Goal: Transaction & Acquisition: Register for event/course

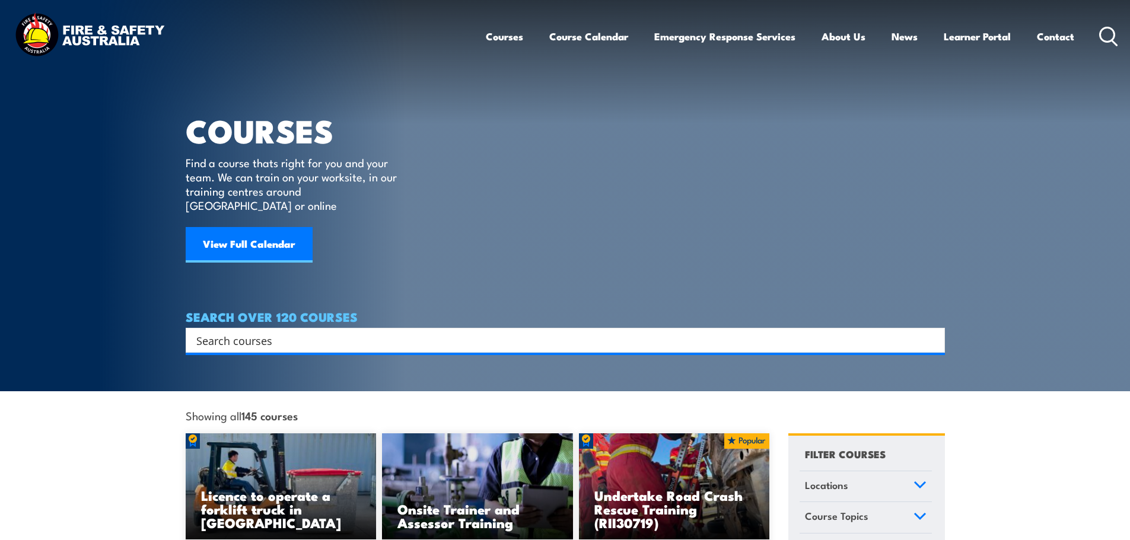
click at [314, 332] on input "Search input" at bounding box center [557, 341] width 723 height 18
type input "hsr"
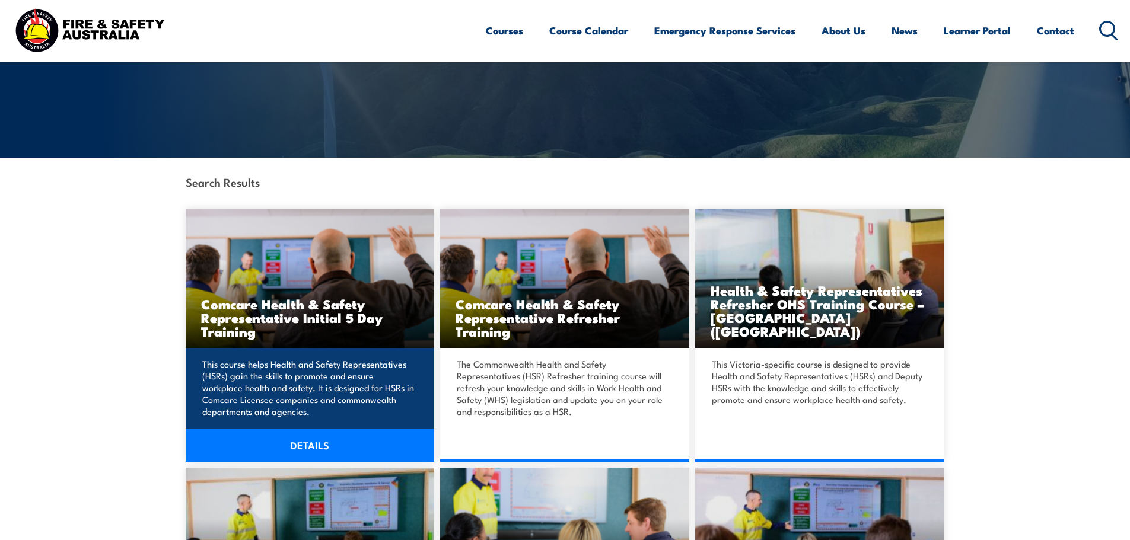
scroll to position [237, 0]
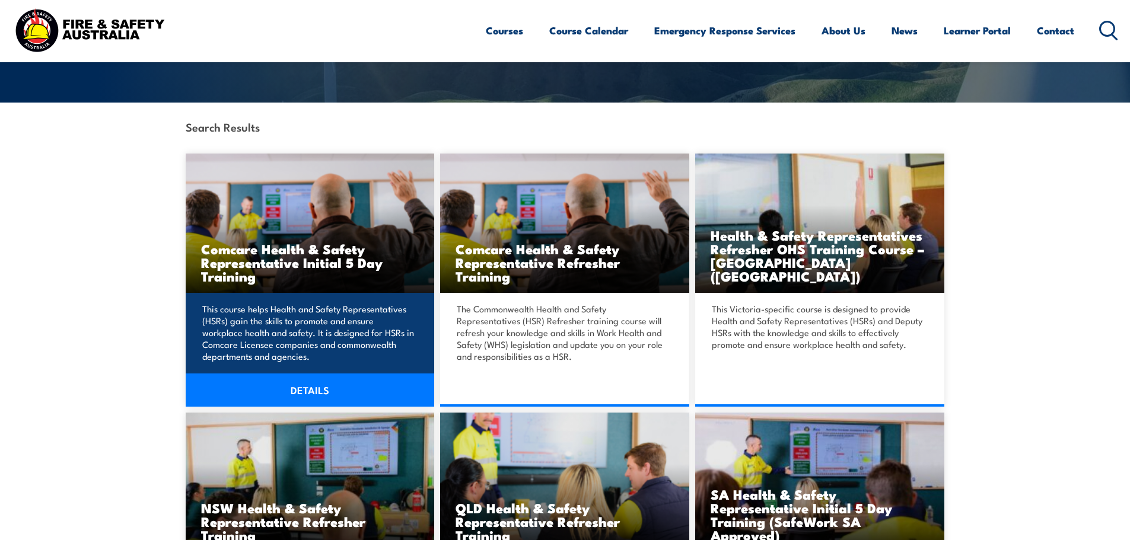
click at [281, 318] on p "This course helps Health and Safety Representatives (HSRs) gain the skills to p…" at bounding box center [308, 332] width 212 height 59
click at [306, 394] on link "DETAILS" at bounding box center [310, 390] width 249 height 33
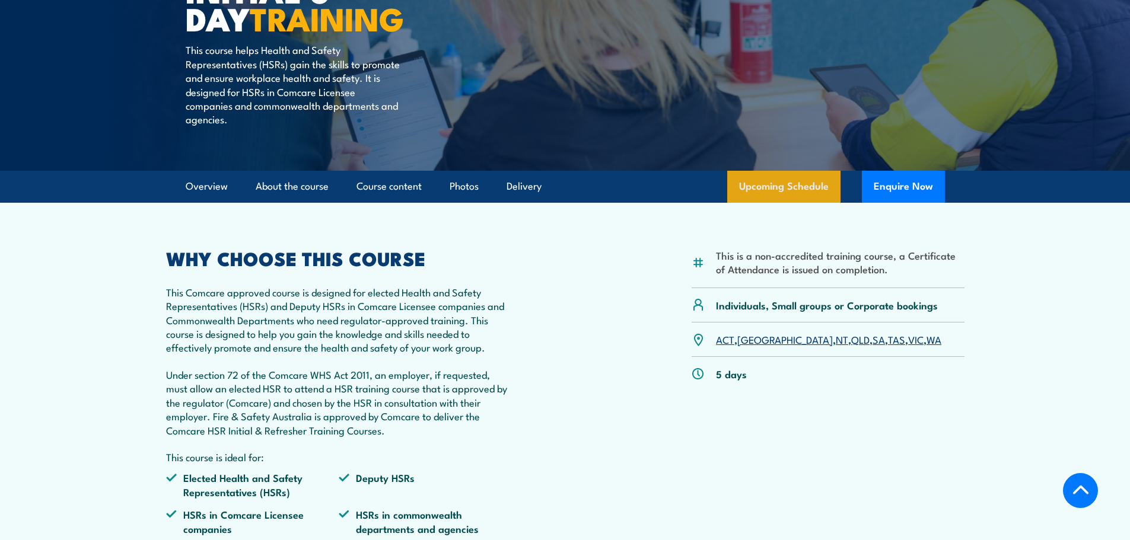
click at [782, 192] on link "Upcoming Schedule" at bounding box center [783, 187] width 113 height 32
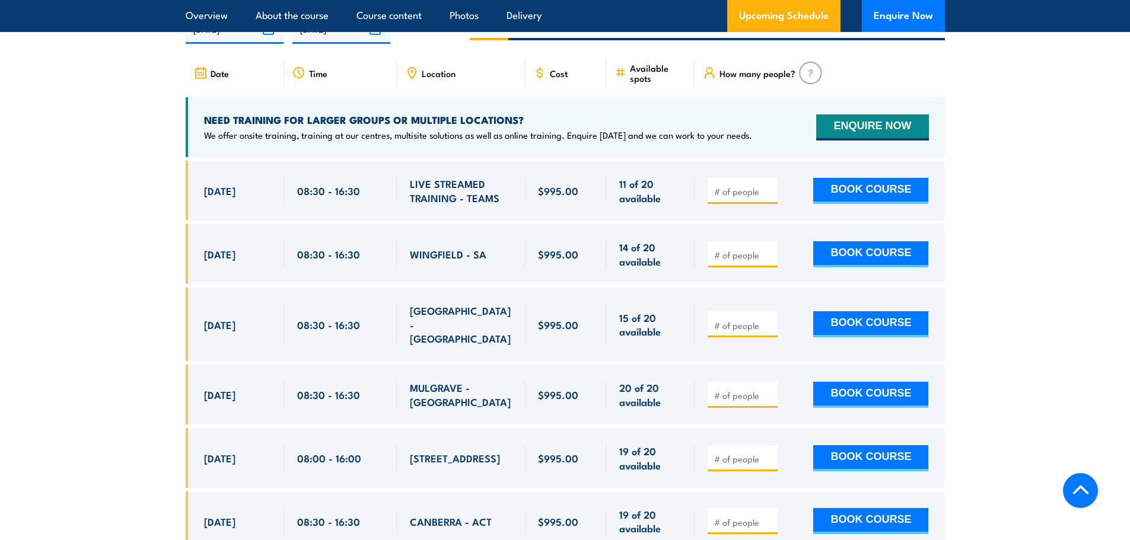
scroll to position [2027, 0]
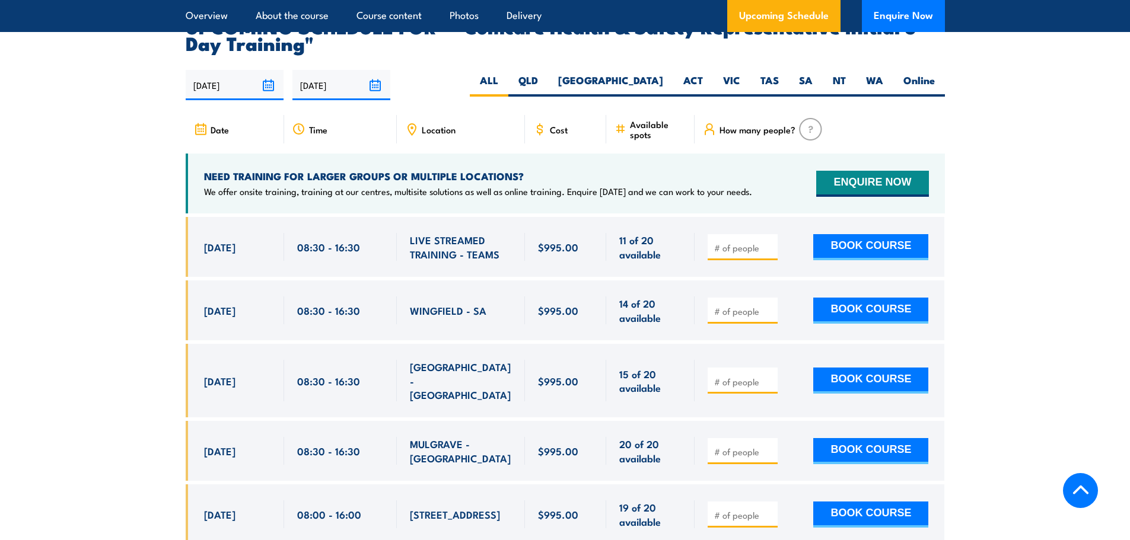
click at [426, 115] on div "Location" at bounding box center [461, 129] width 128 height 28
click at [428, 119] on div "Location" at bounding box center [461, 129] width 128 height 28
click at [424, 125] on span "Location" at bounding box center [439, 130] width 34 height 10
click at [412, 128] on icon at bounding box center [412, 129] width 2 height 2
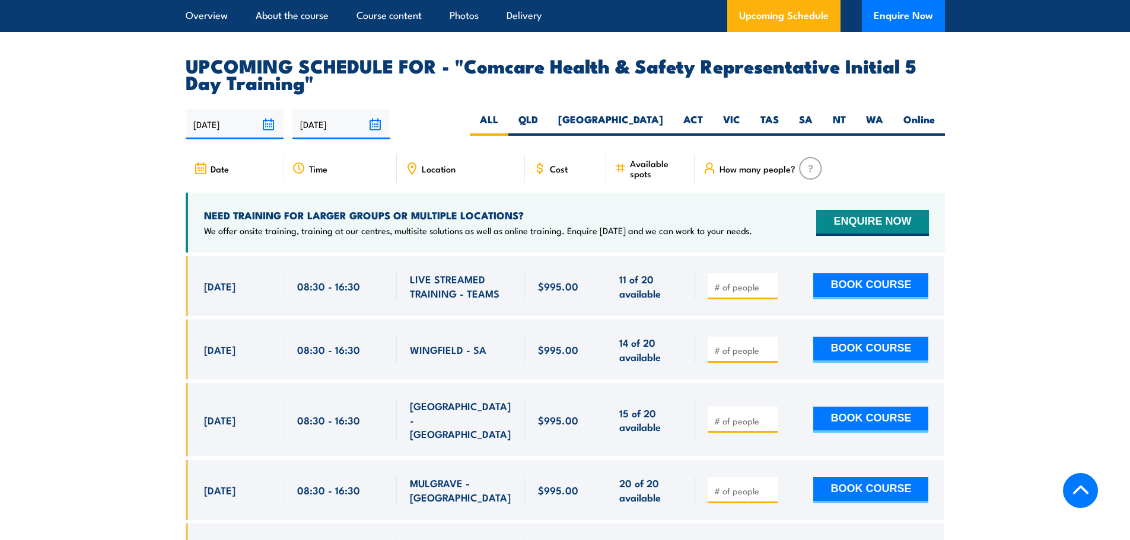
scroll to position [1908, 0]
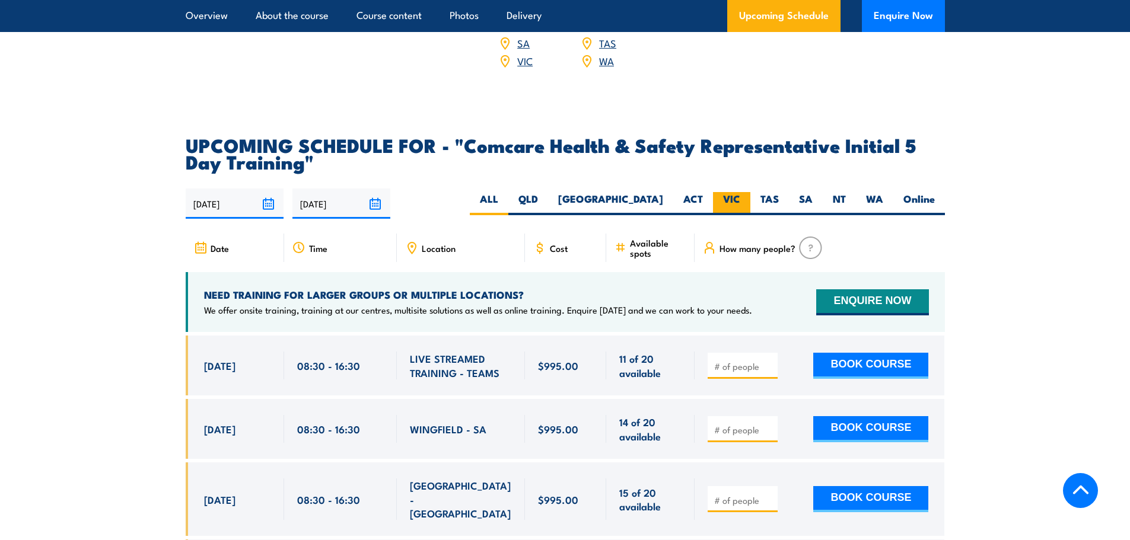
click at [725, 192] on label "VIC" at bounding box center [731, 203] width 37 height 23
click at [740, 192] on input "VIC" at bounding box center [744, 196] width 8 height 8
radio input "true"
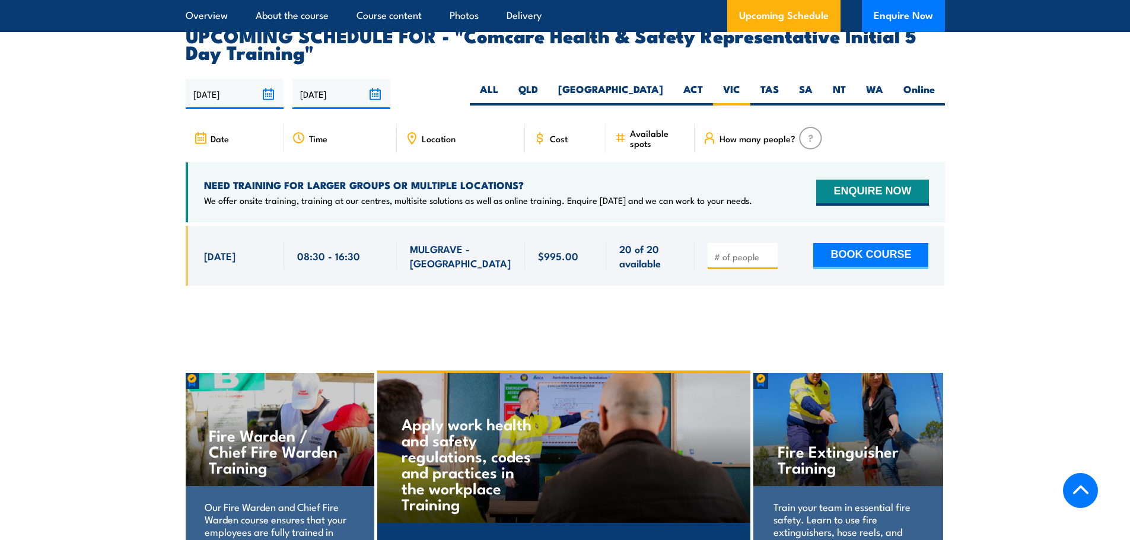
scroll to position [2027, 0]
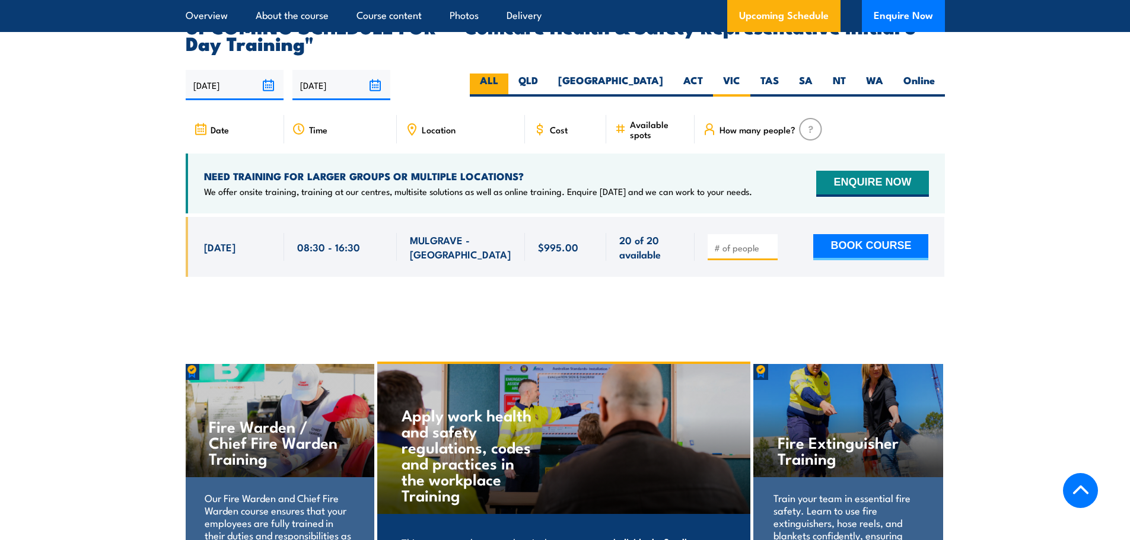
click at [508, 74] on label "ALL" at bounding box center [489, 85] width 39 height 23
click at [506, 74] on input "ALL" at bounding box center [502, 78] width 8 height 8
radio input "true"
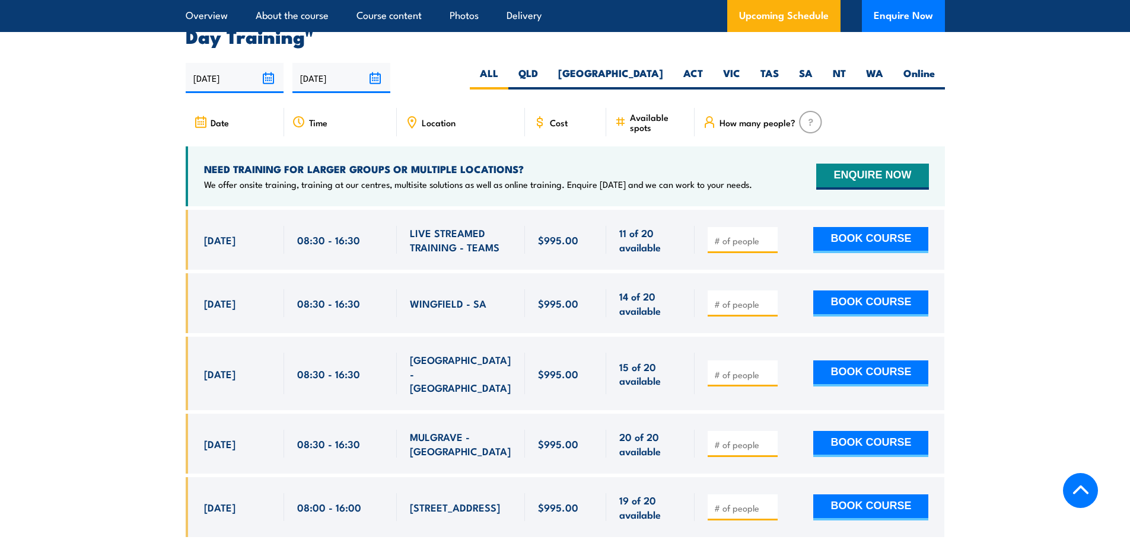
scroll to position [2027, 0]
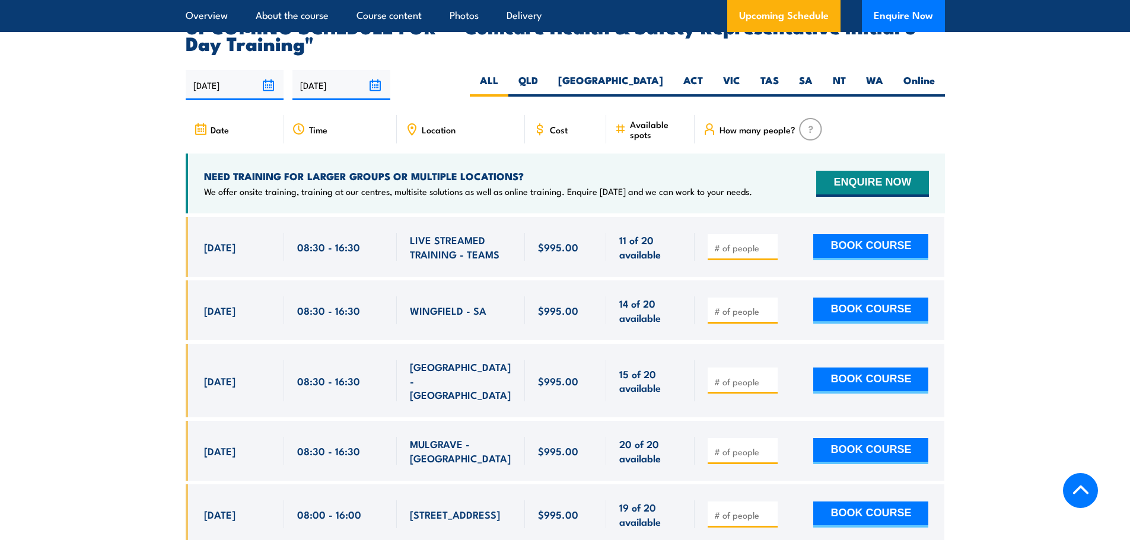
drag, startPoint x: 711, startPoint y: 213, endPoint x: 717, endPoint y: 223, distance: 11.7
click at [715, 221] on div at bounding box center [820, 247] width 250 height 60
click at [731, 242] on input "number" at bounding box center [743, 248] width 59 height 12
type input "1"
click at [769, 242] on input "1" at bounding box center [743, 248] width 59 height 12
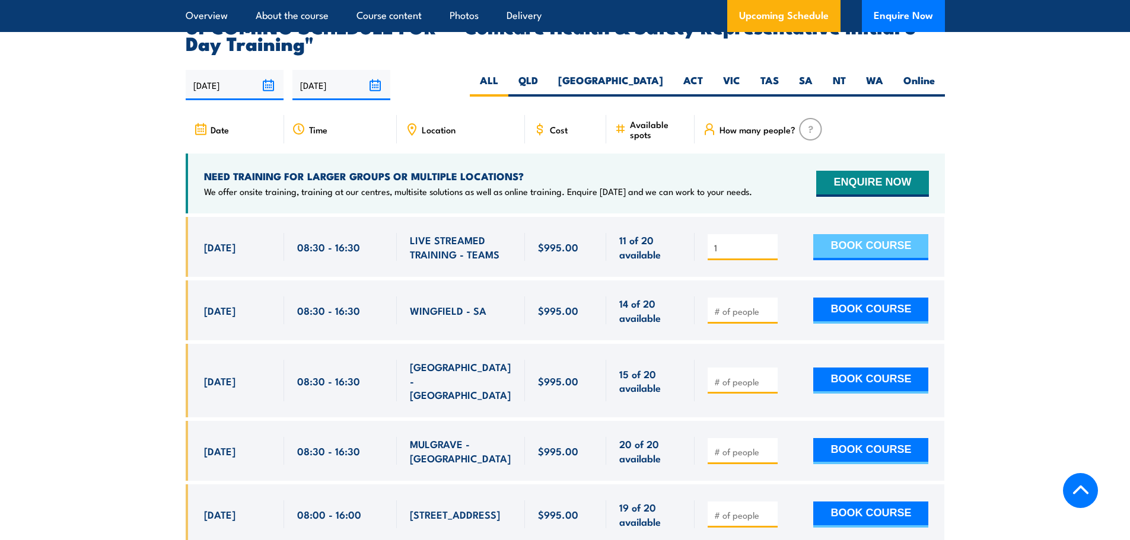
click at [842, 234] on button "BOOK COURSE" at bounding box center [870, 247] width 115 height 26
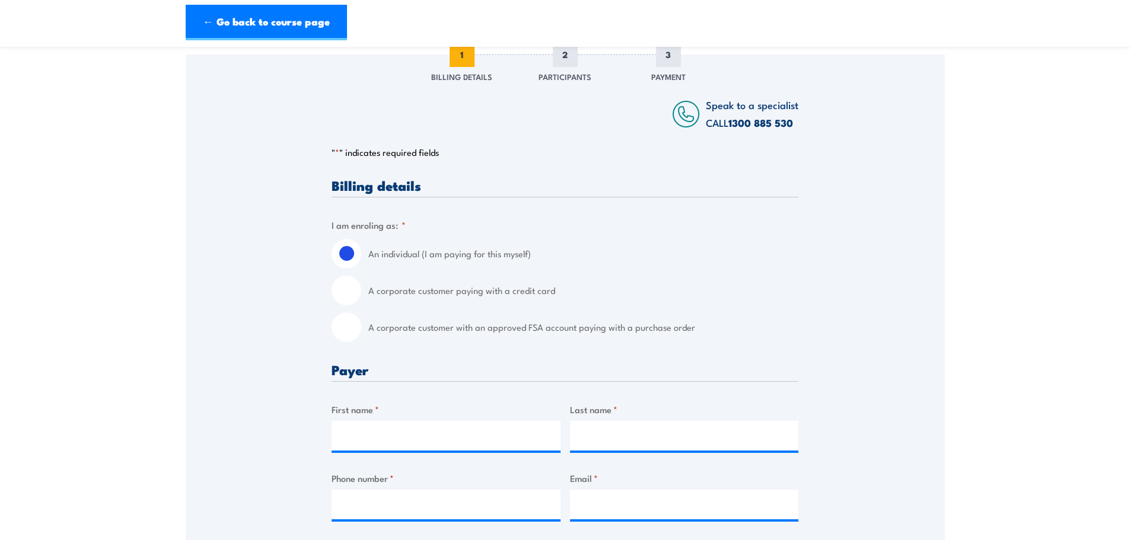
scroll to position [237, 0]
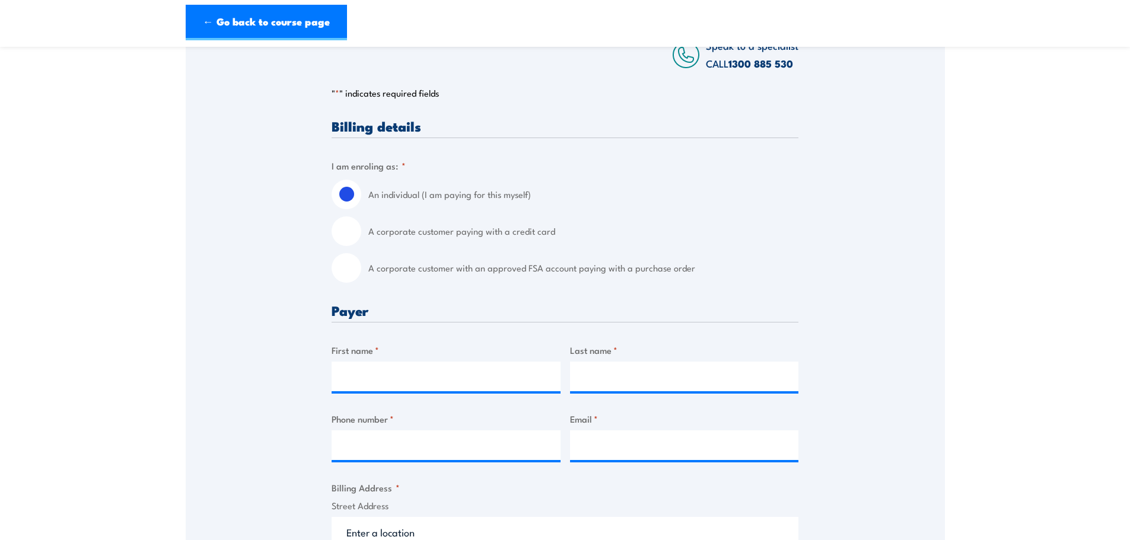
click at [425, 265] on label "A corporate customer with an approved FSA account paying with a purchase order" at bounding box center [583, 268] width 430 height 30
click at [361, 265] on input "A corporate customer with an approved FSA account paying with a purchase order" at bounding box center [347, 268] width 30 height 30
radio input "true"
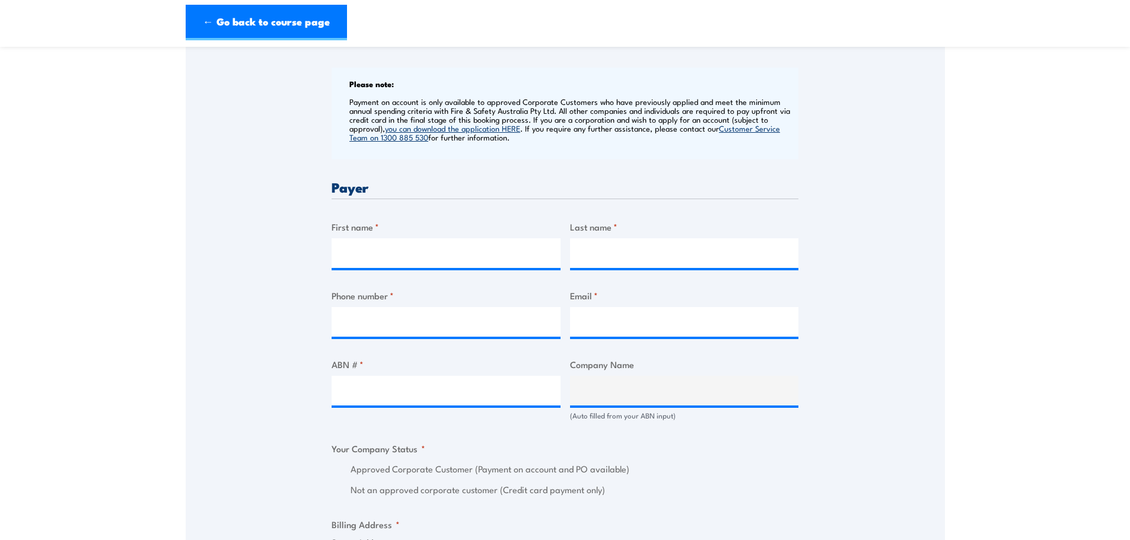
scroll to position [475, 0]
click at [413, 256] on input "First name *" at bounding box center [446, 252] width 229 height 30
type input "Dijana"
type input "Ristevska"
click at [380, 324] on input "Phone number *" at bounding box center [446, 321] width 229 height 30
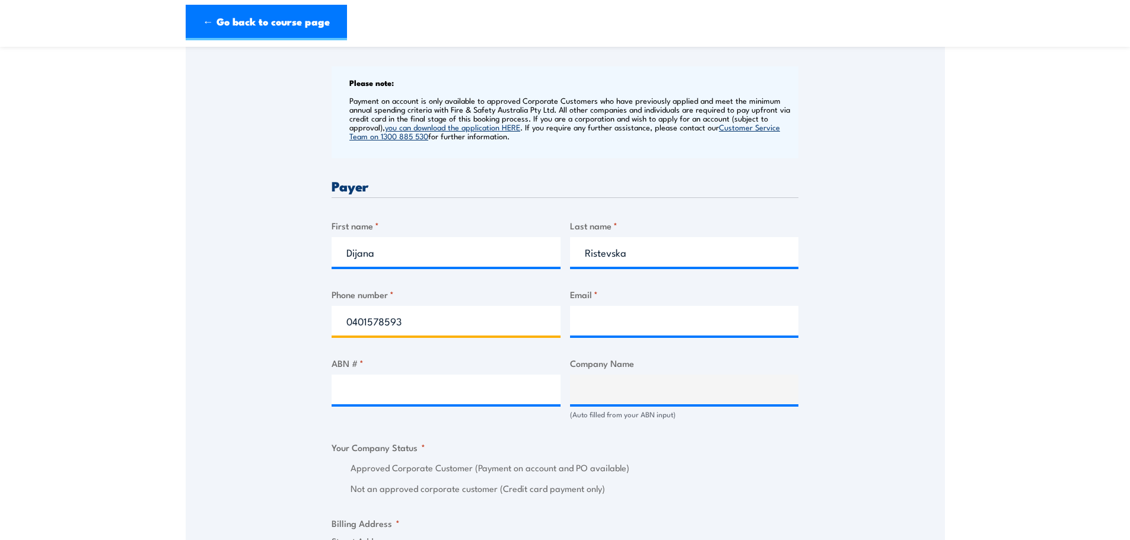
type input "0401578593"
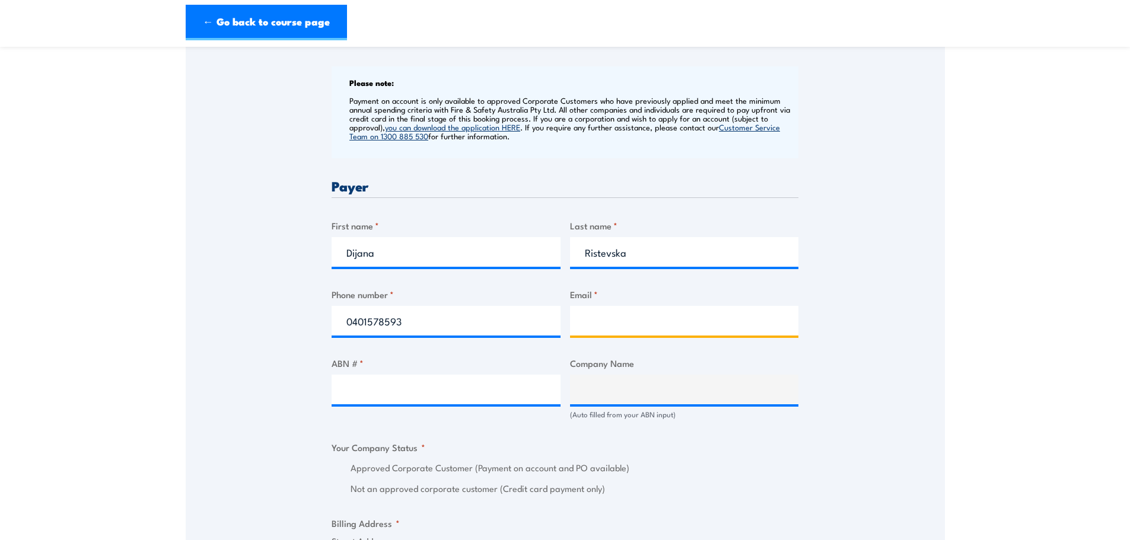
click at [588, 322] on input "Email *" at bounding box center [684, 321] width 229 height 30
type input "dristevska@mazda.com.au"
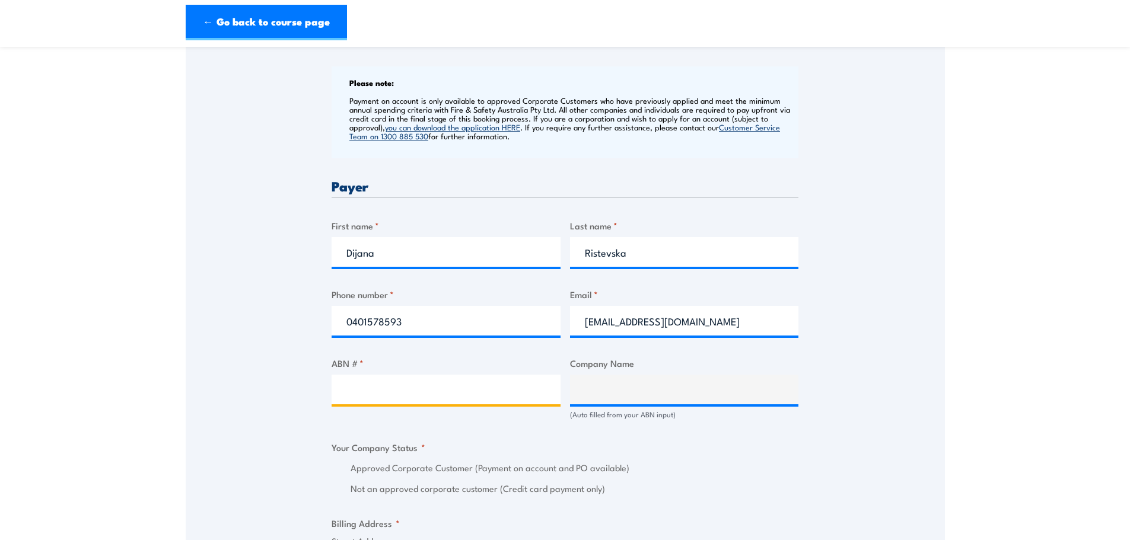
click at [440, 388] on input "ABN # *" at bounding box center [446, 390] width 229 height 30
drag, startPoint x: 330, startPoint y: 374, endPoint x: 346, endPoint y: 390, distance: 22.7
click at [330, 374] on div "Speak to a specialist CALL 1300 885 530 CALL 1300 885 530 " * " indicates requi…" at bounding box center [565, 426] width 759 height 1336
click at [350, 391] on input "ABN # *" at bounding box center [446, 390] width 229 height 30
click at [399, 397] on input "ABN # *" at bounding box center [446, 390] width 229 height 30
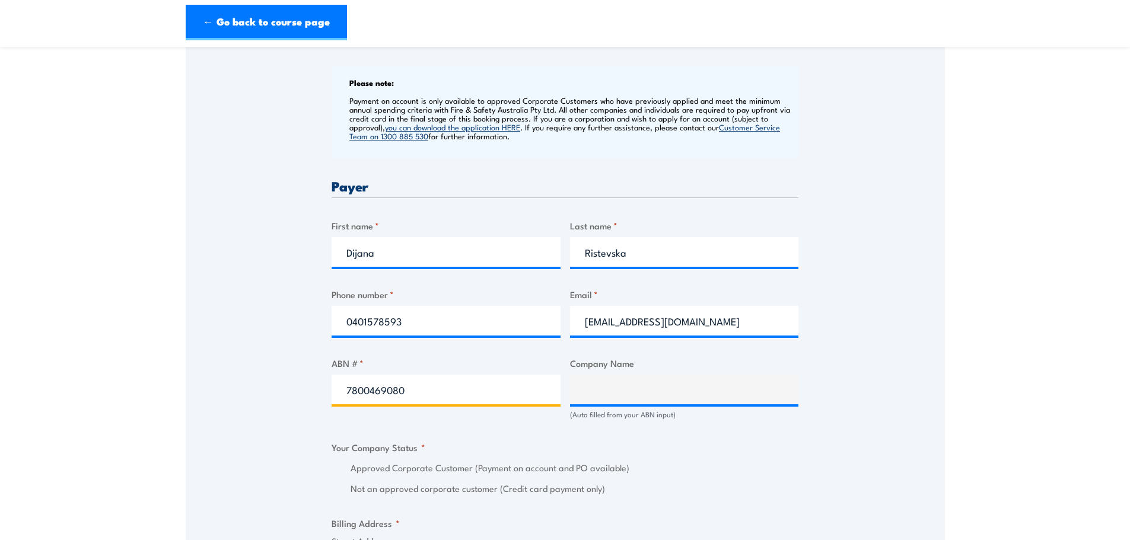
type input "78004690804"
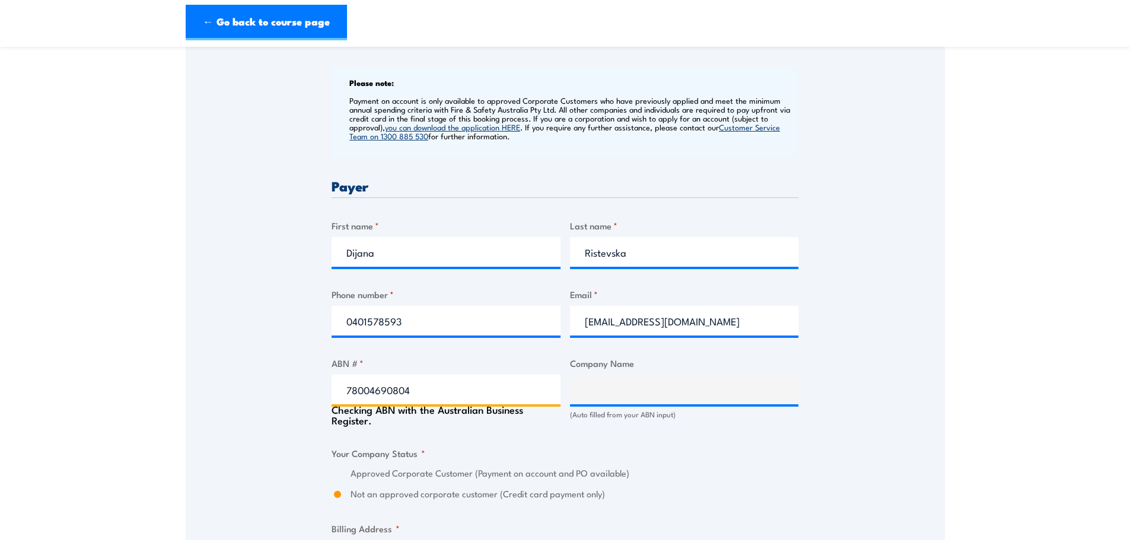
type input "MAZDA AUSTRALIA PTY. LIMITED"
radio input "true"
type input "78004690804"
click at [621, 454] on fieldset "Your Company Status * Approved Corporate Customer (Payment on account and PO av…" at bounding box center [565, 474] width 467 height 55
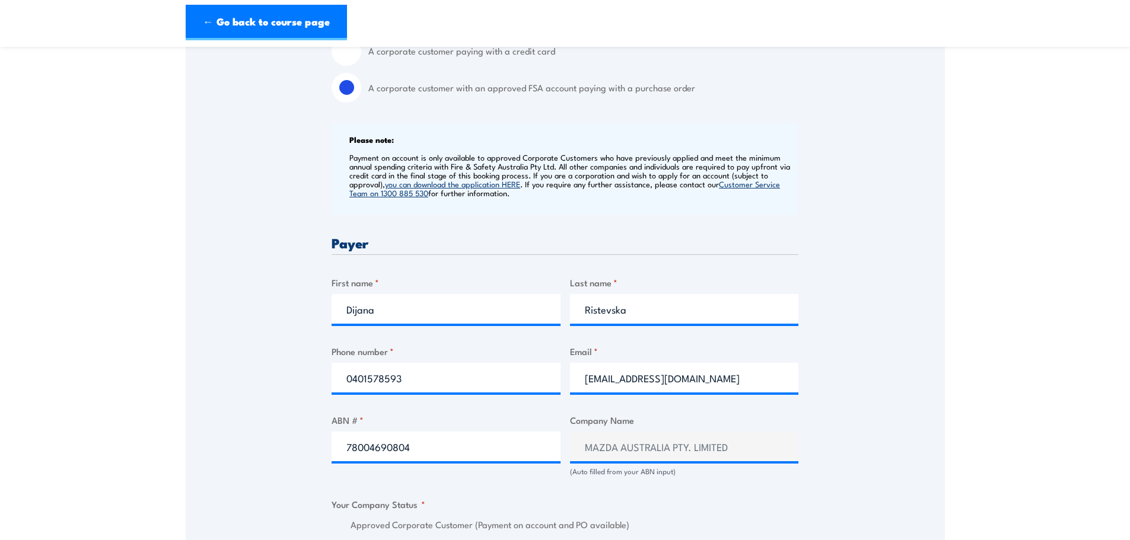
scroll to position [415, 0]
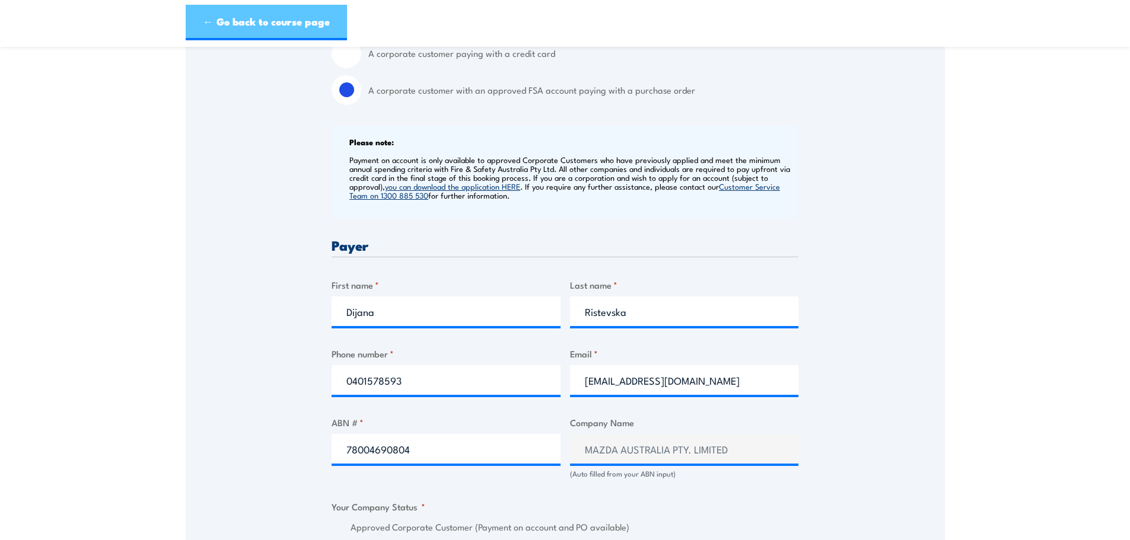
click at [230, 21] on link "← Go back to course page" at bounding box center [266, 23] width 161 height 36
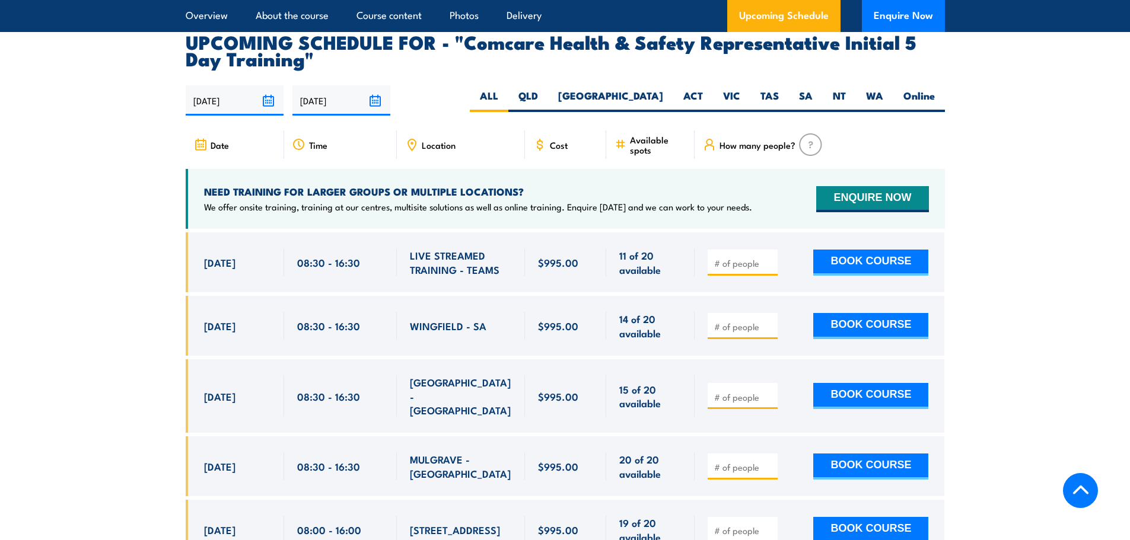
scroll to position [2027, 0]
